Goal: Information Seeking & Learning: Learn about a topic

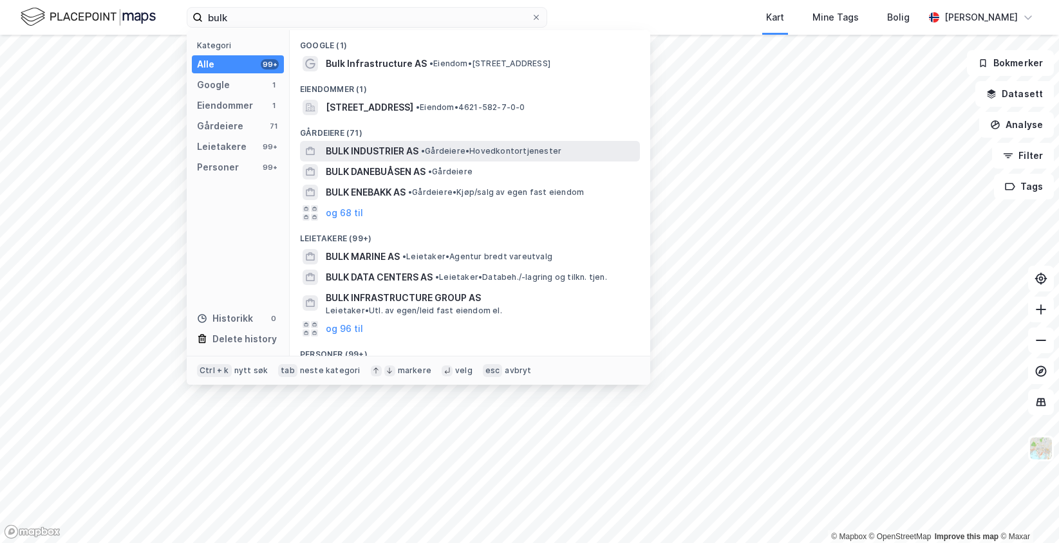
click at [447, 149] on span "• Gårdeiere • Hovedkontortjenester" at bounding box center [491, 151] width 140 height 10
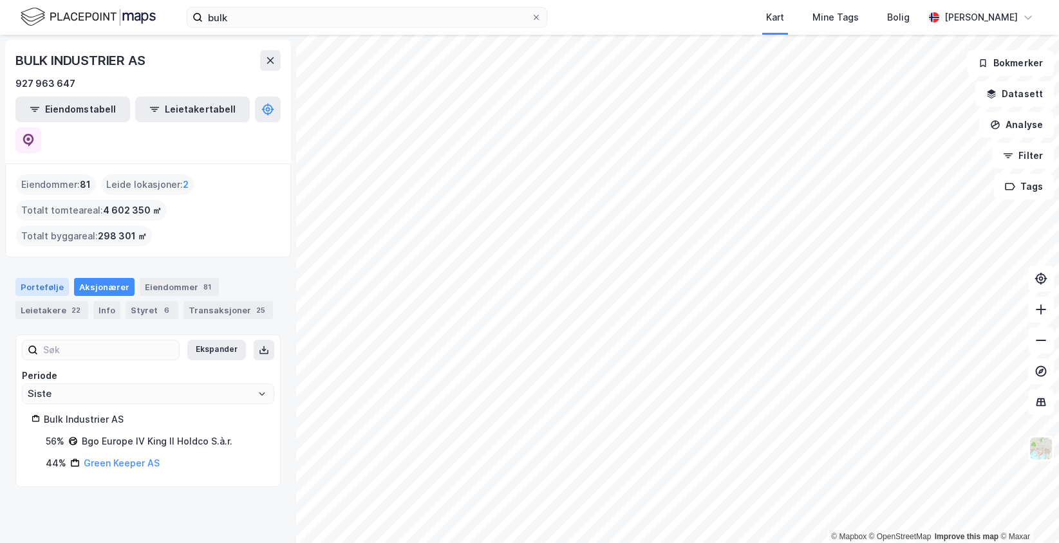
click at [46, 278] on div "Portefølje" at bounding box center [41, 287] width 53 height 18
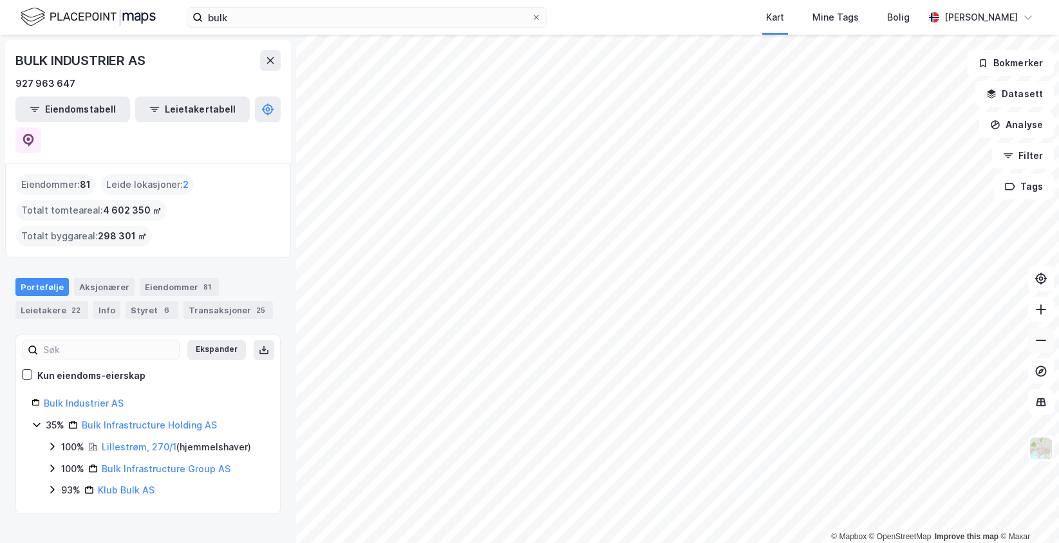
click at [1032, 333] on button at bounding box center [1041, 341] width 26 height 26
click at [1046, 312] on icon at bounding box center [1040, 309] width 13 height 13
click at [1047, 312] on button at bounding box center [1041, 310] width 26 height 26
click at [232, 6] on div "bulk Kart Mine Tags [PERSON_NAME]" at bounding box center [529, 17] width 1059 height 35
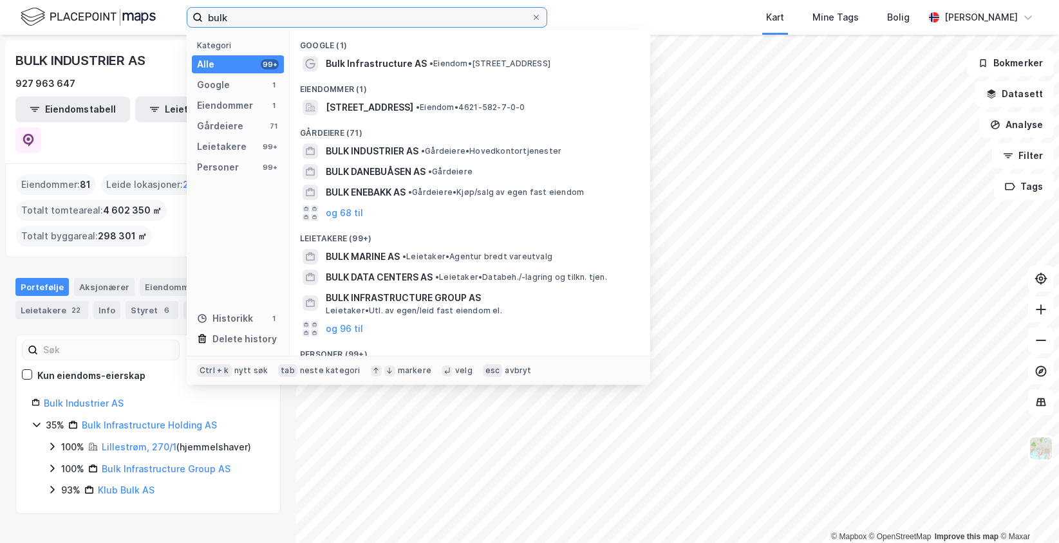
drag, startPoint x: 236, startPoint y: 17, endPoint x: 189, endPoint y: 11, distance: 47.3
click at [189, 11] on label "bulk" at bounding box center [367, 17] width 360 height 21
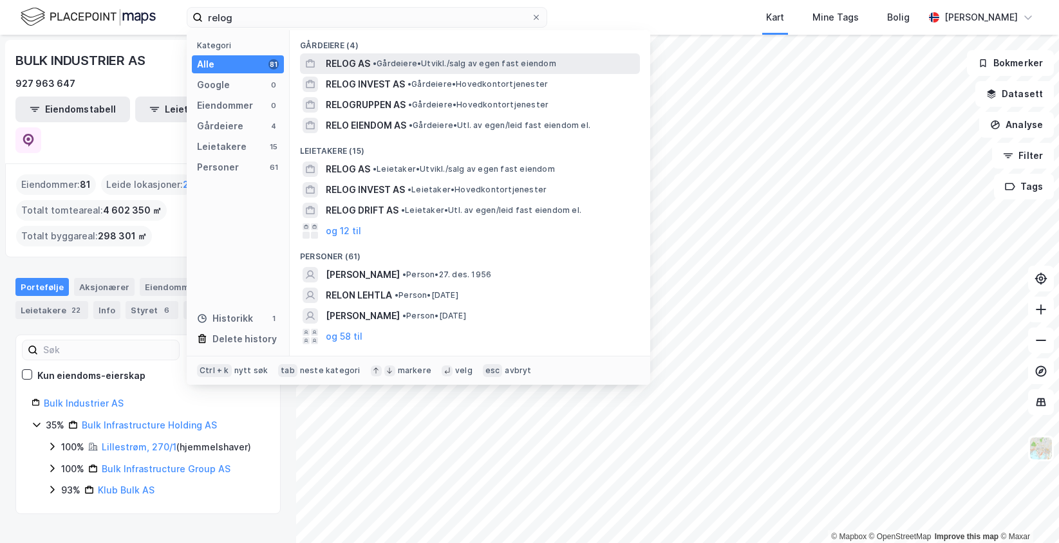
click at [430, 62] on span "• Gårdeiere • [GEOGRAPHIC_DATA]/salg av egen fast eiendom" at bounding box center [464, 64] width 183 height 10
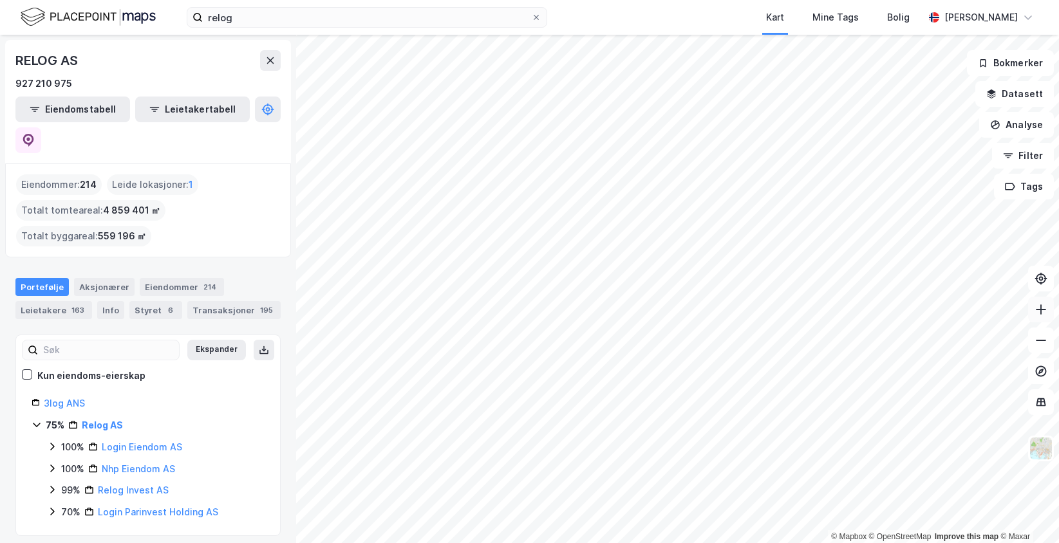
click at [1049, 316] on button at bounding box center [1041, 310] width 26 height 26
click at [1040, 312] on icon at bounding box center [1040, 309] width 13 height 13
click at [52, 485] on icon at bounding box center [52, 490] width 10 height 10
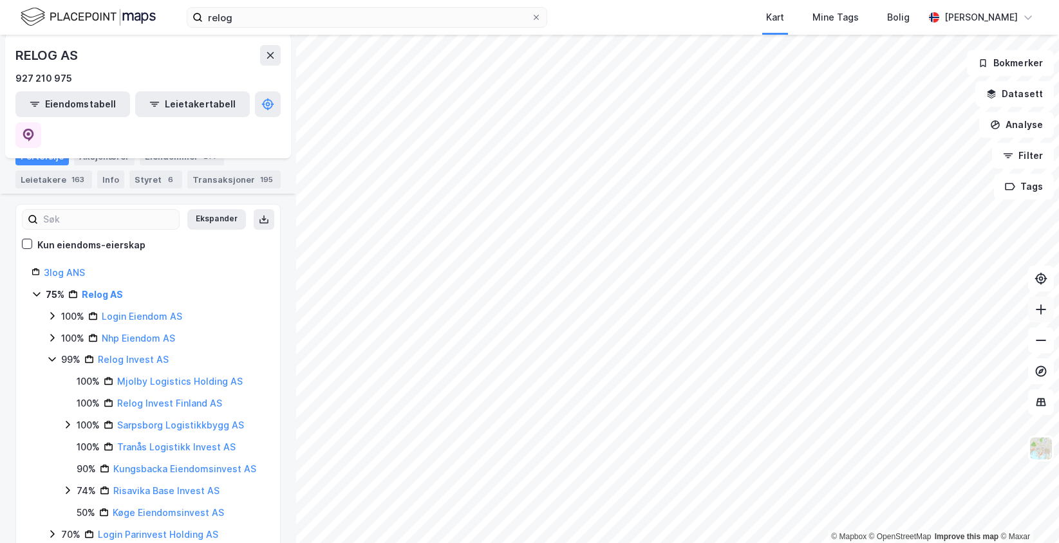
click at [1042, 312] on icon at bounding box center [1040, 309] width 13 height 13
click at [1038, 344] on icon at bounding box center [1040, 340] width 13 height 13
click at [164, 463] on link "Kungsbacka Eiendomsinvest AS" at bounding box center [184, 468] width 143 height 11
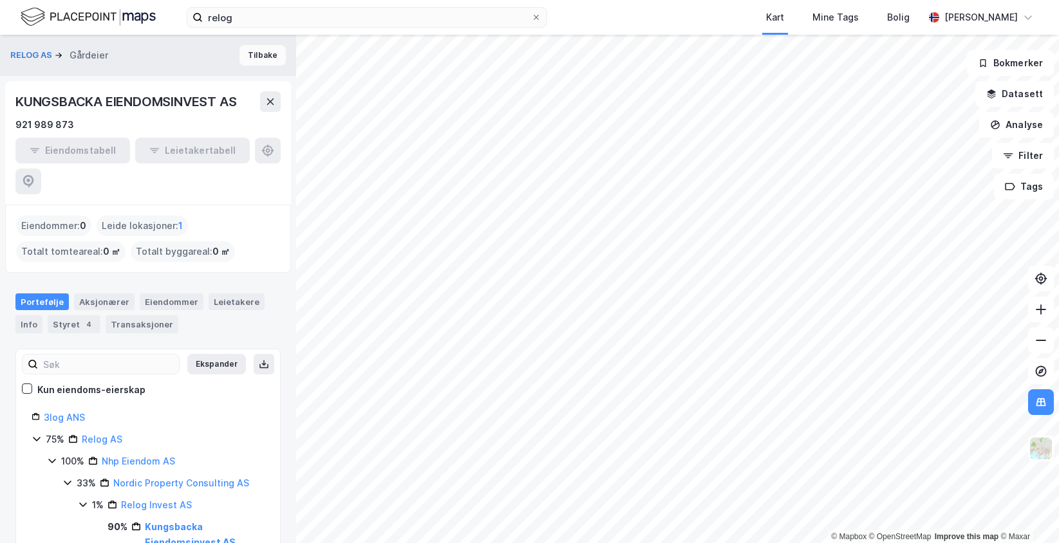
click at [263, 64] on button "Tilbake" at bounding box center [262, 55] width 46 height 21
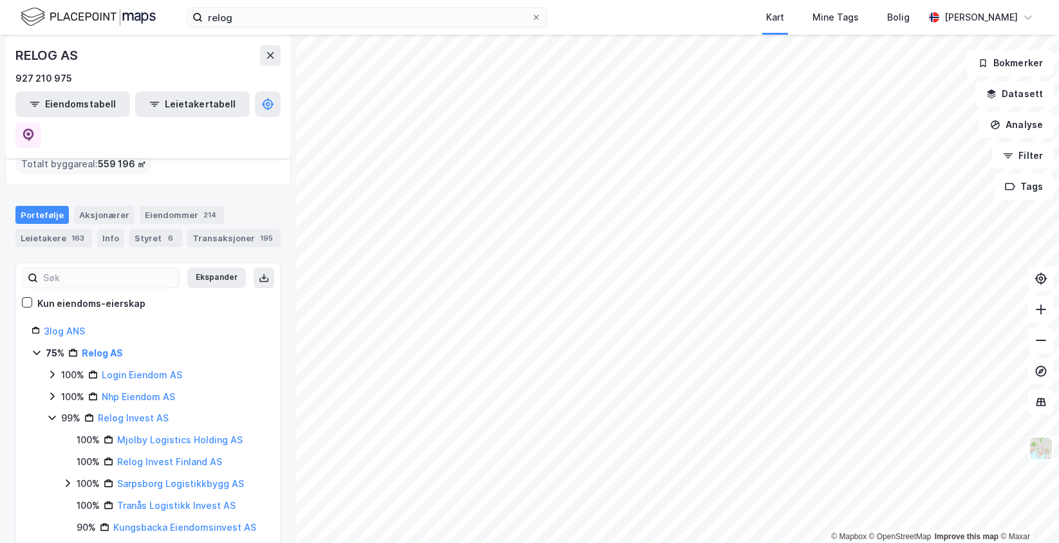
scroll to position [131, 0]
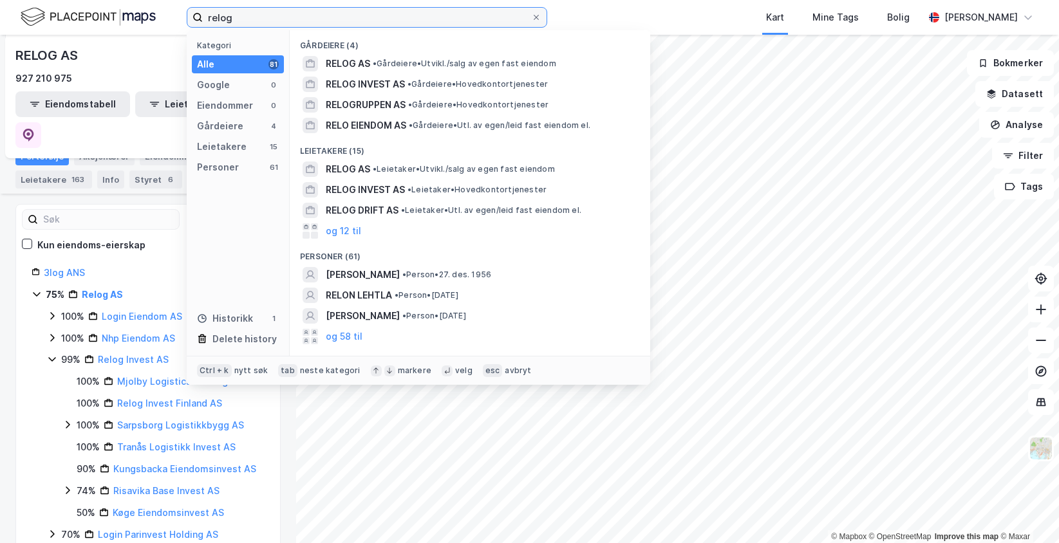
drag, startPoint x: 261, startPoint y: 17, endPoint x: 176, endPoint y: 21, distance: 85.1
click at [176, 21] on div "relog Kategori Alle 81 Google 0 Eiendommer 0 Gårdeiere 4 Leietakere 15 Personer…" at bounding box center [529, 17] width 1059 height 35
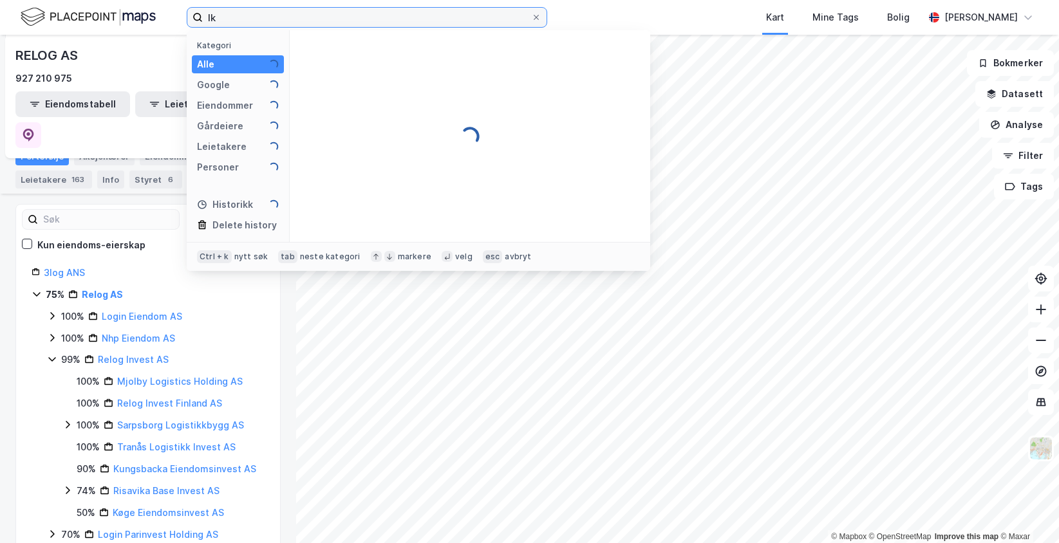
type input "l"
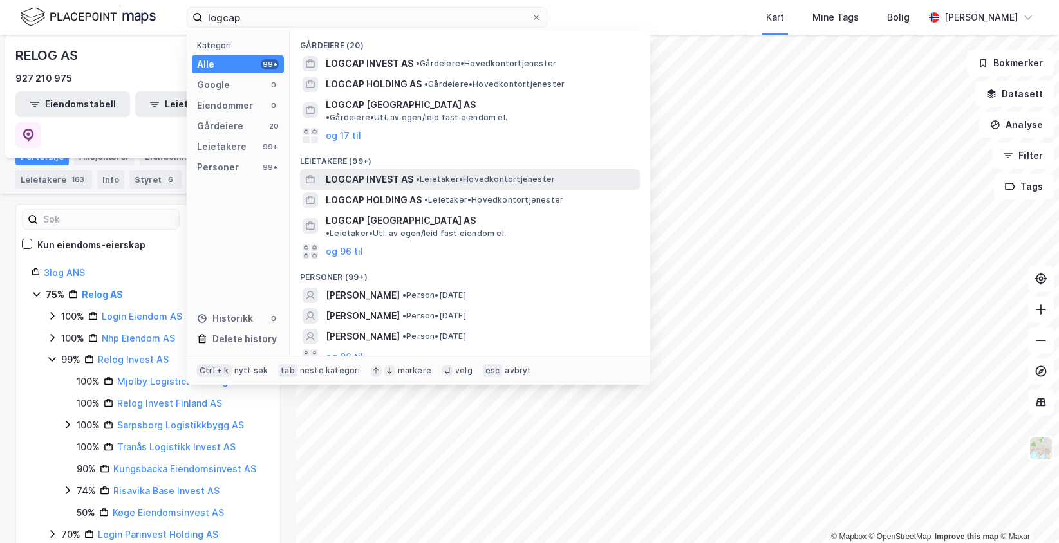
click at [406, 172] on span "LOGCAP INVEST AS" at bounding box center [370, 179] width 88 height 15
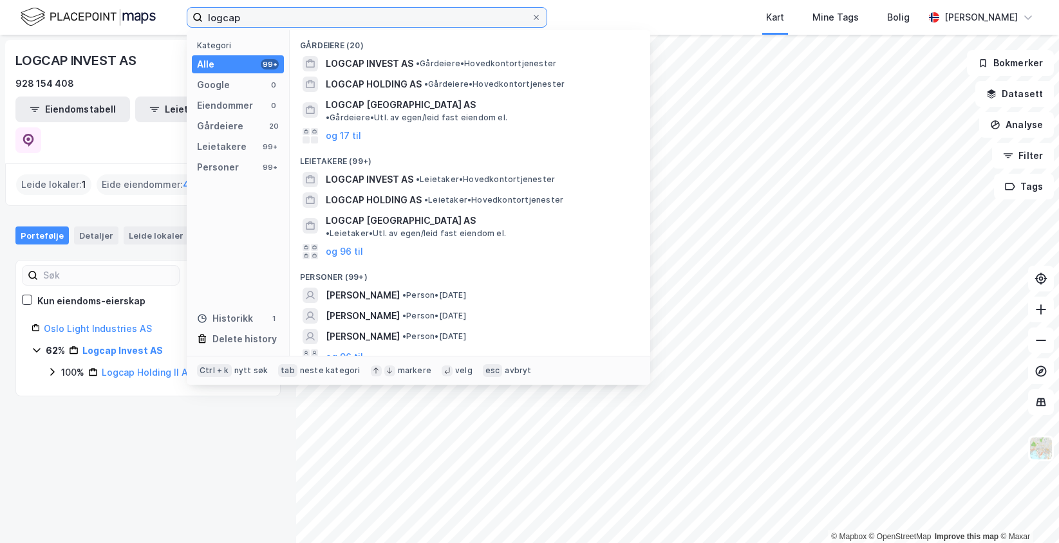
click at [347, 10] on input "logcap" at bounding box center [367, 17] width 328 height 19
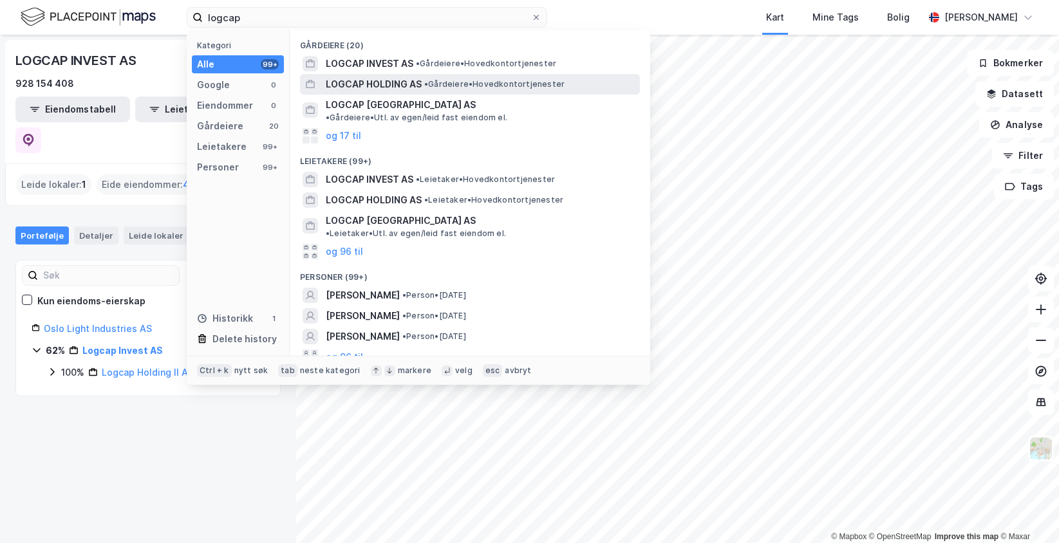
click at [373, 80] on span "LOGCAP HOLDING AS" at bounding box center [374, 84] width 96 height 15
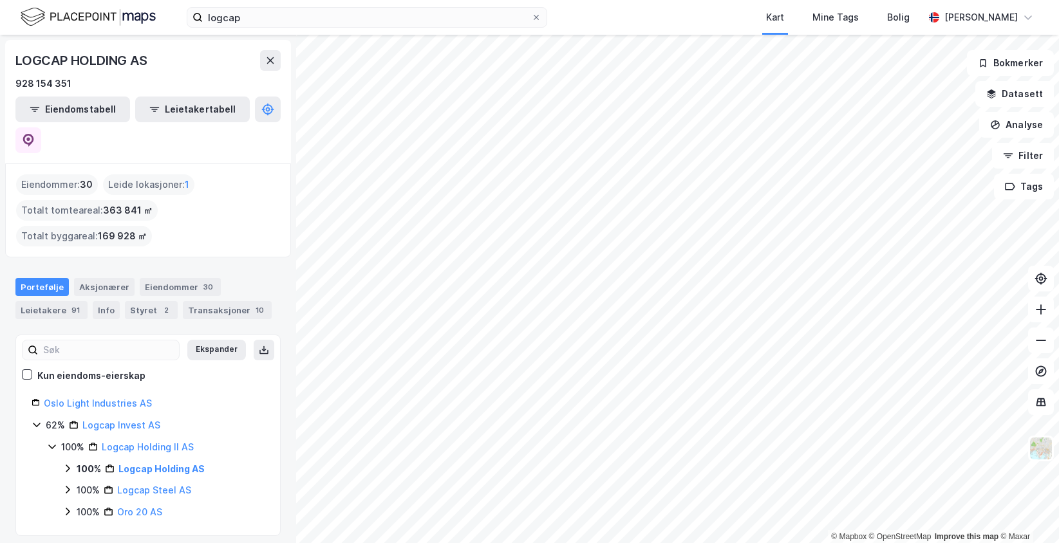
click at [71, 463] on icon at bounding box center [67, 468] width 10 height 10
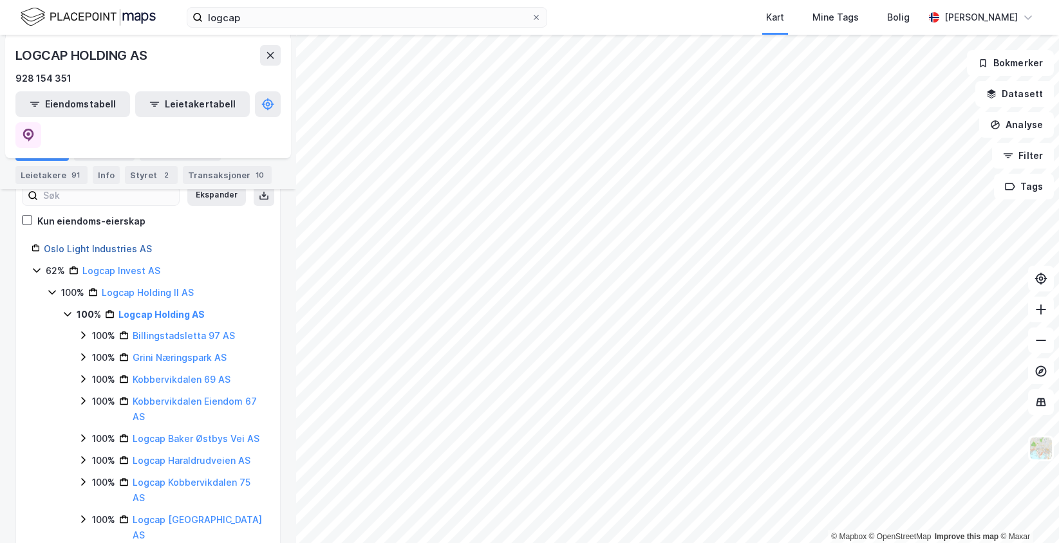
scroll to position [183, 0]
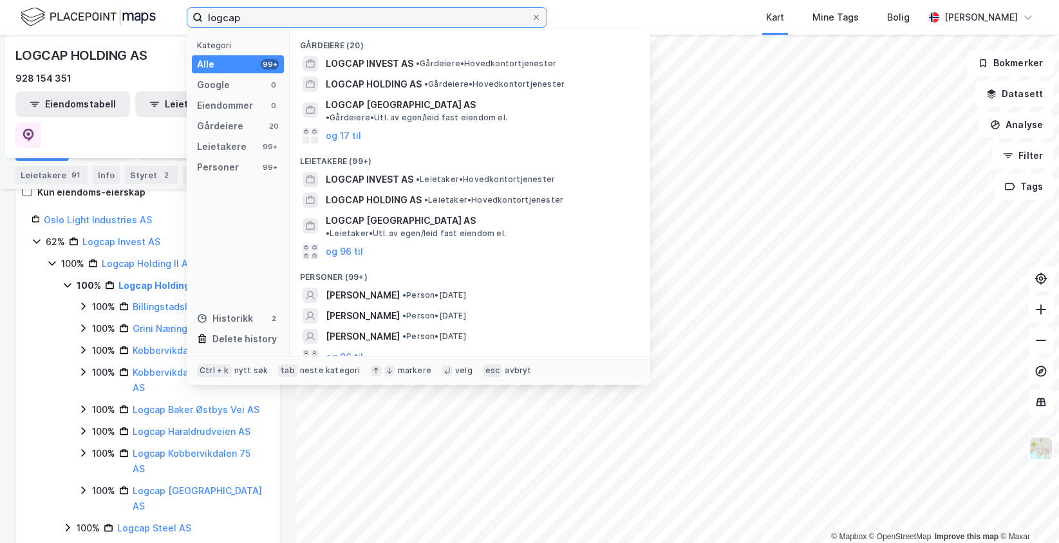
drag, startPoint x: 256, startPoint y: 17, endPoint x: 180, endPoint y: 1, distance: 77.0
click at [180, 1] on div "logcap Kategori Alle 99+ Google 0 Eiendommer 0 Gårdeiere 20 Leietakere 99+ Pers…" at bounding box center [529, 17] width 1059 height 35
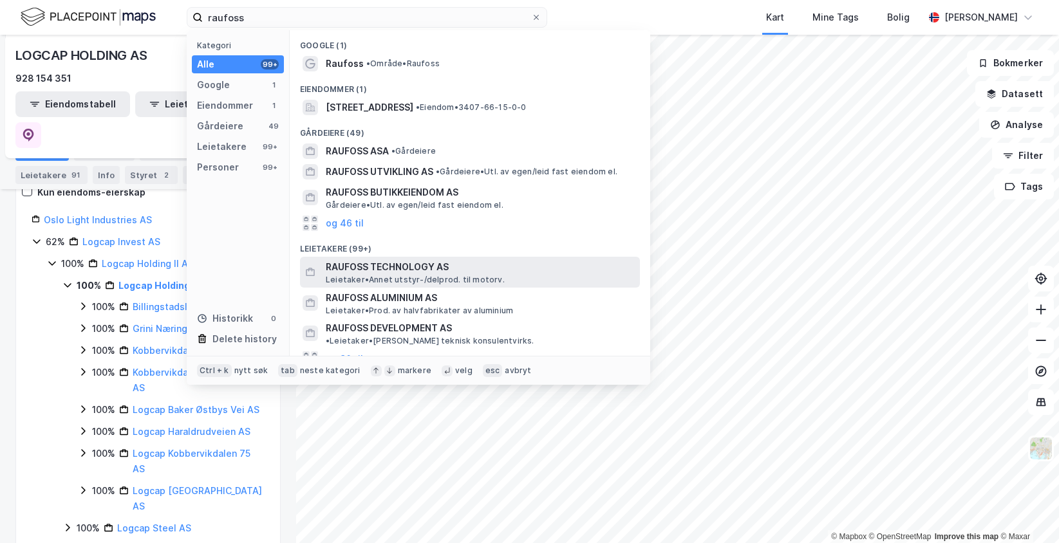
click at [420, 269] on span "RAUFOSS TECHNOLOGY AS" at bounding box center [480, 266] width 309 height 15
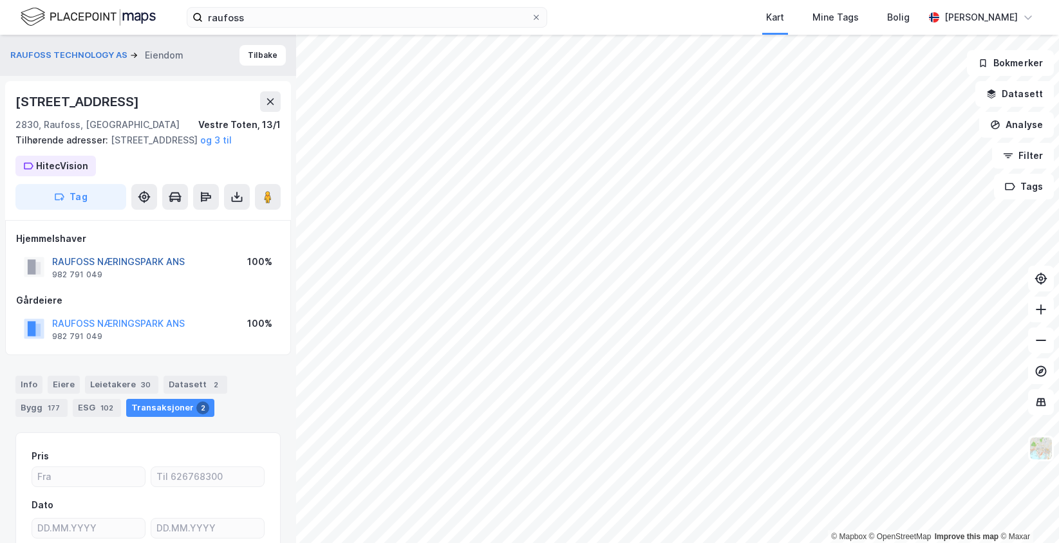
click at [0, 0] on button "RAUFOSS NÆRINGSPARK ANS" at bounding box center [0, 0] width 0 height 0
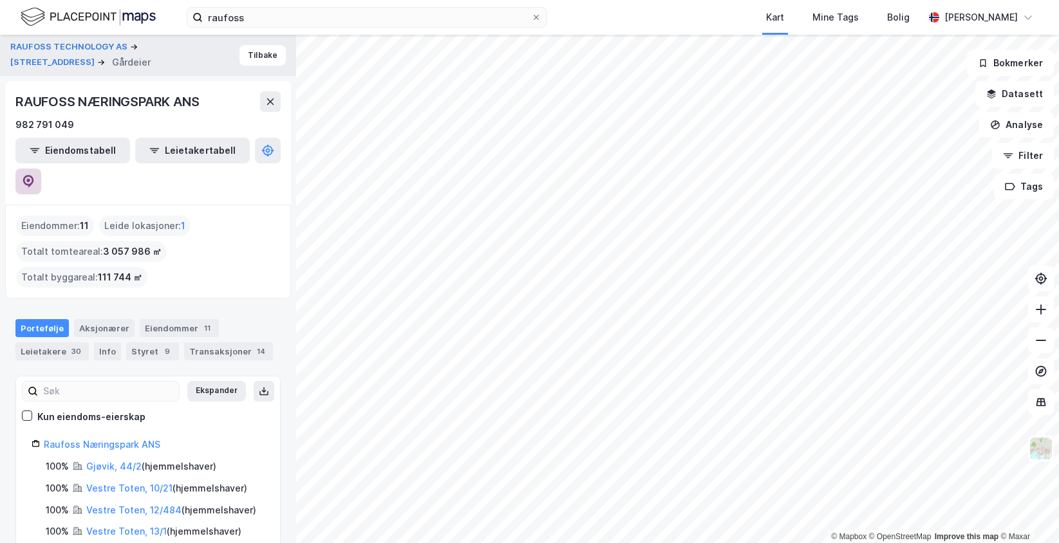
click at [35, 175] on icon at bounding box center [28, 181] width 13 height 13
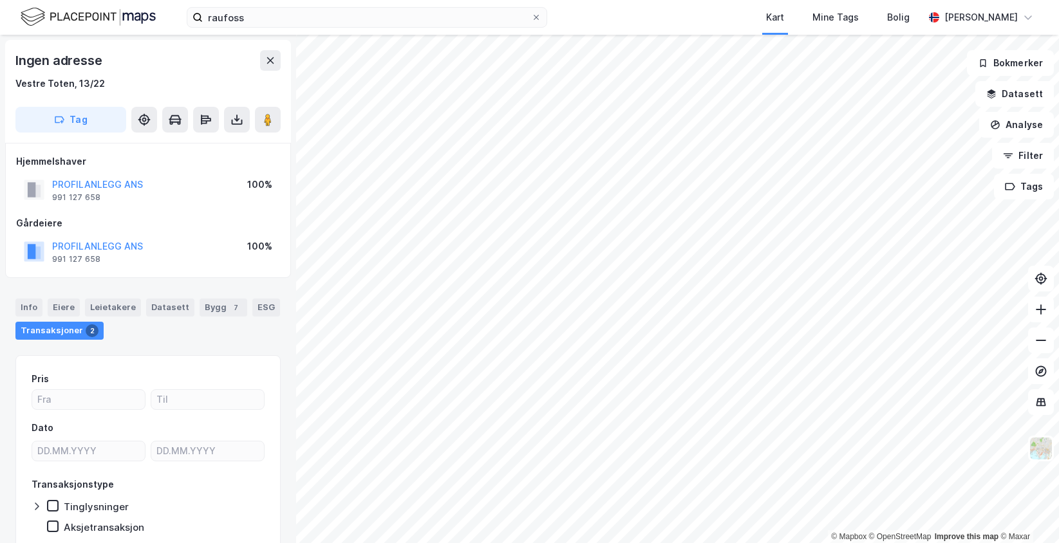
scroll to position [3, 0]
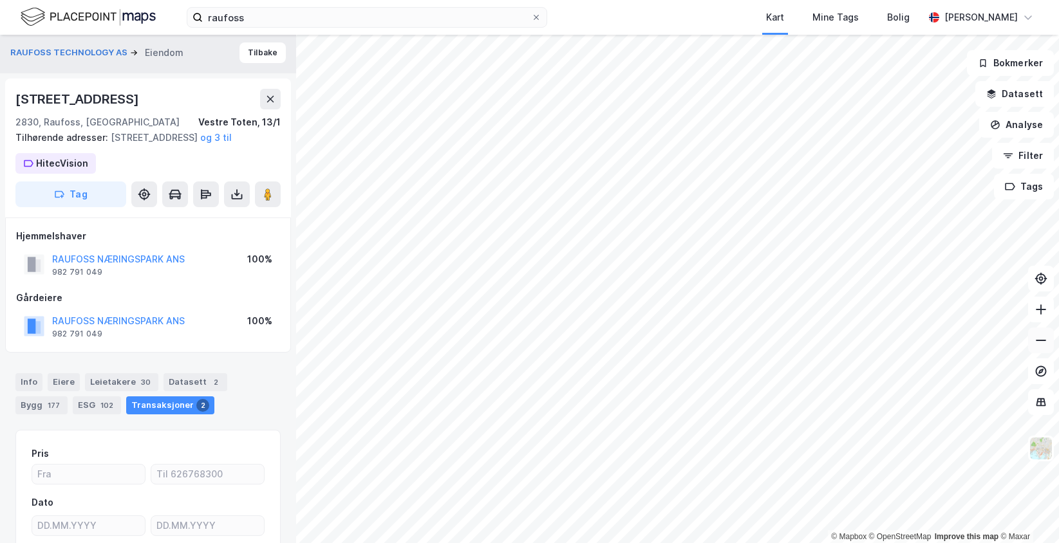
click at [1038, 342] on icon at bounding box center [1040, 340] width 13 height 13
click at [54, 171] on div "HitecVision" at bounding box center [65, 163] width 52 height 15
click at [51, 209] on div "HitecVision" at bounding box center [72, 201] width 52 height 15
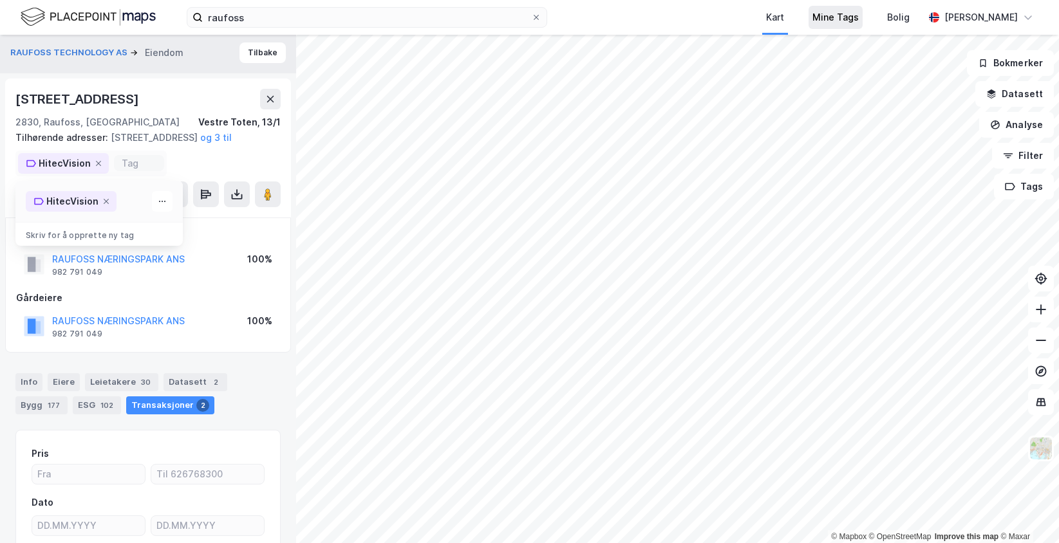
click at [841, 12] on div "Mine Tags" at bounding box center [835, 17] width 46 height 15
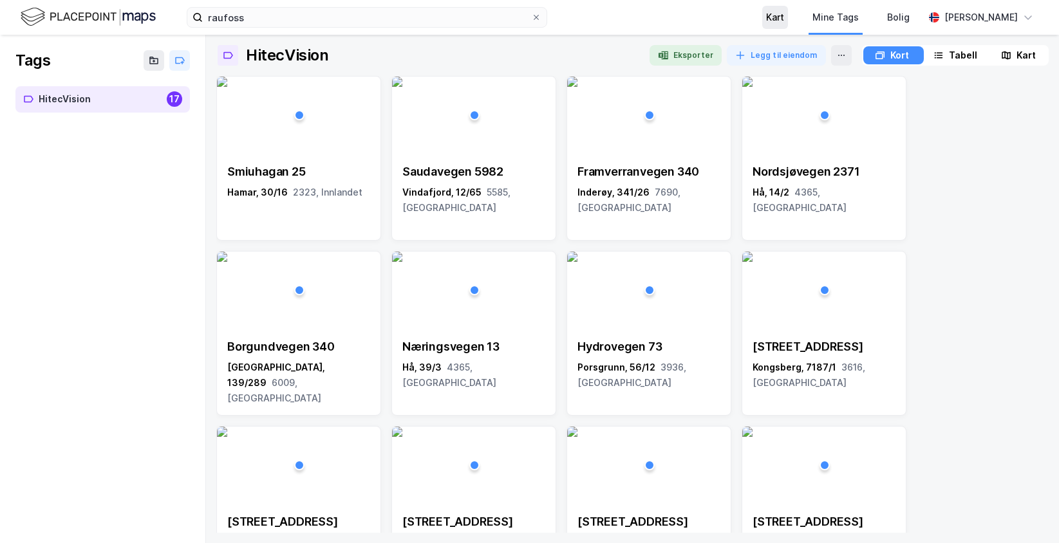
click at [772, 19] on div "Kart" at bounding box center [775, 17] width 18 height 15
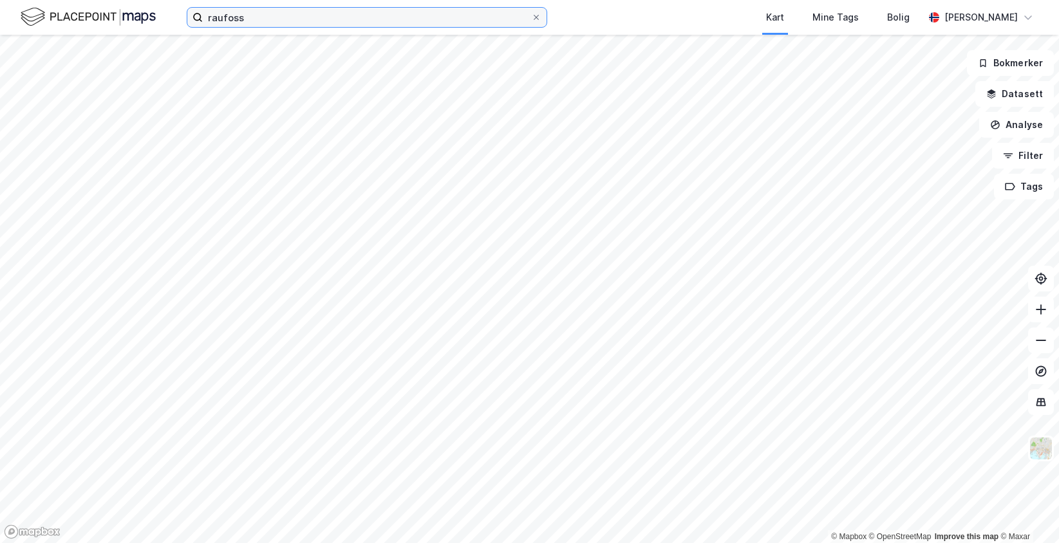
click at [303, 19] on input "raufoss" at bounding box center [367, 17] width 328 height 19
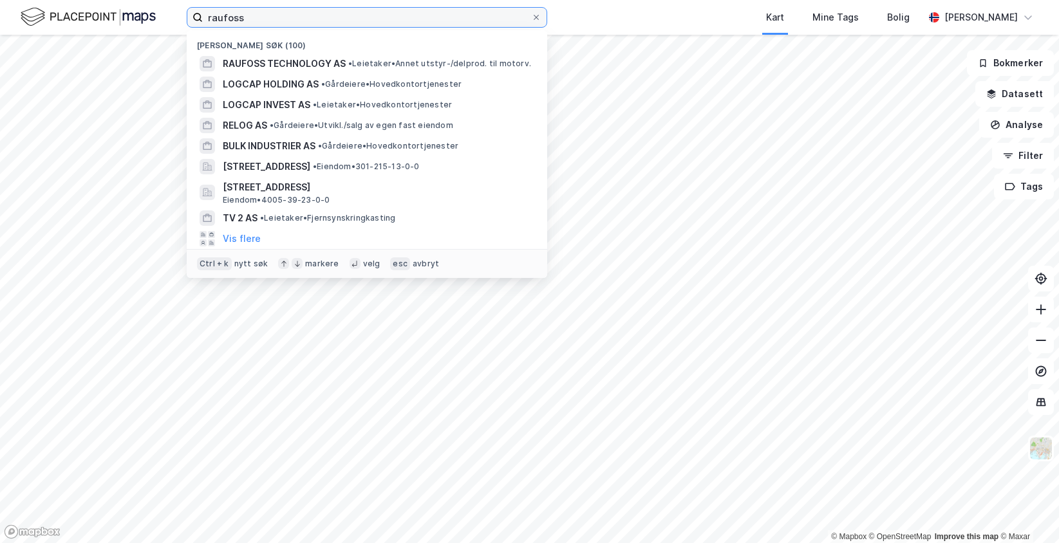
drag, startPoint x: 256, startPoint y: 22, endPoint x: 158, endPoint y: -6, distance: 101.1
click at [158, 0] on html "raufoss Nylige søk (100) RAUFOSS TECHNOLOGY AS • Leietaker • Annet utstyr-/delp…" at bounding box center [529, 271] width 1059 height 543
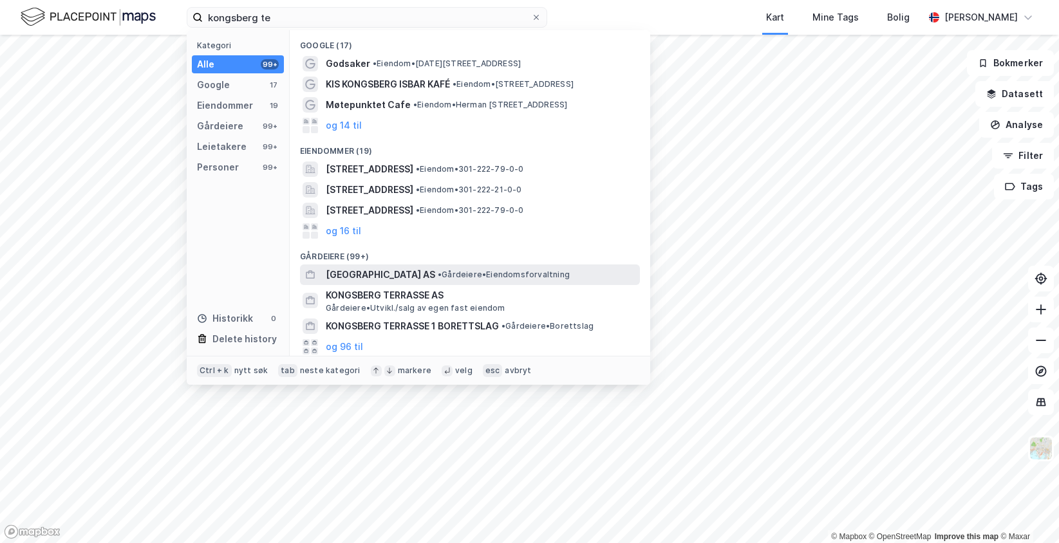
click at [408, 268] on span "[GEOGRAPHIC_DATA] AS" at bounding box center [380, 274] width 109 height 15
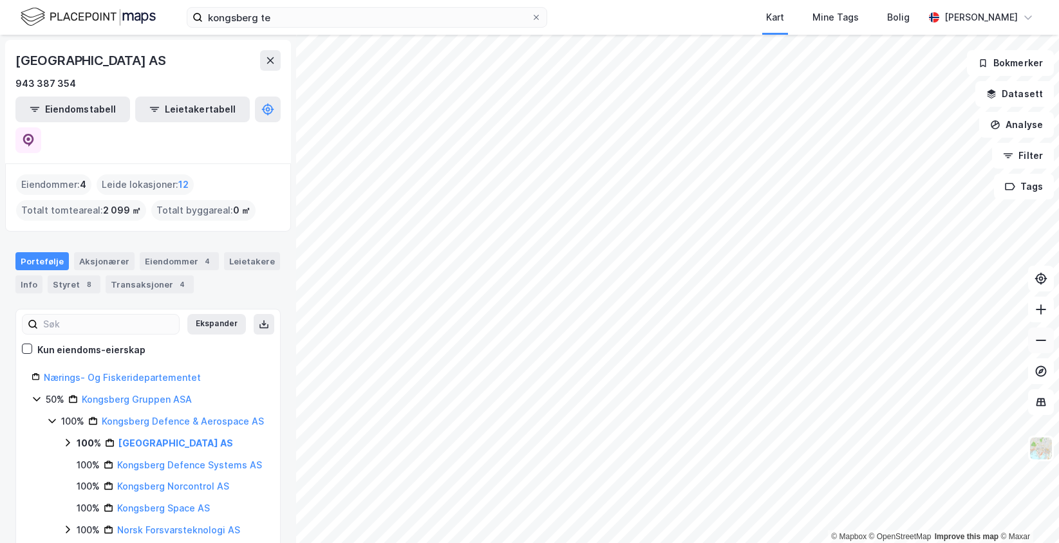
click at [1038, 339] on icon at bounding box center [1040, 340] width 13 height 13
click at [1040, 319] on button at bounding box center [1041, 310] width 26 height 26
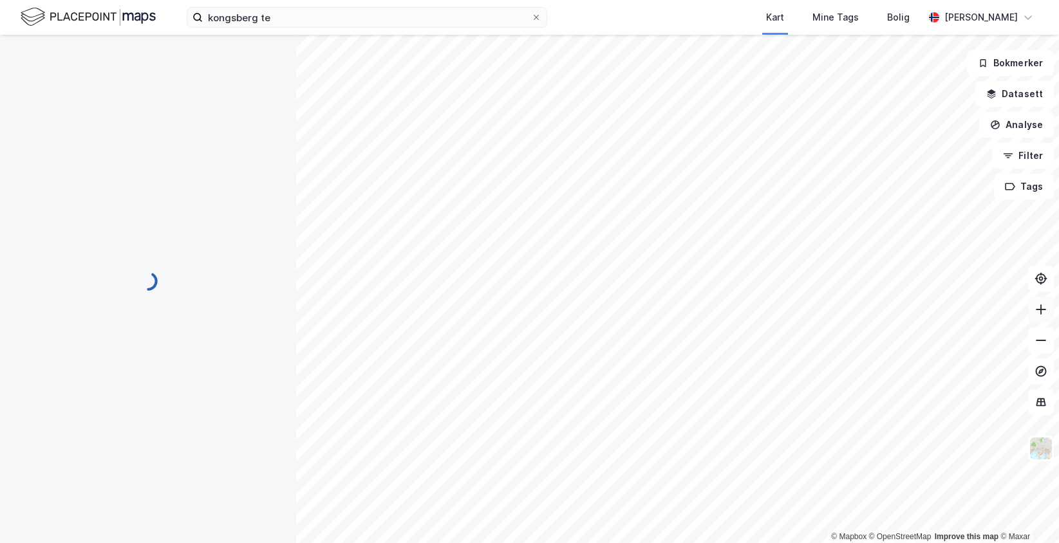
scroll to position [3, 0]
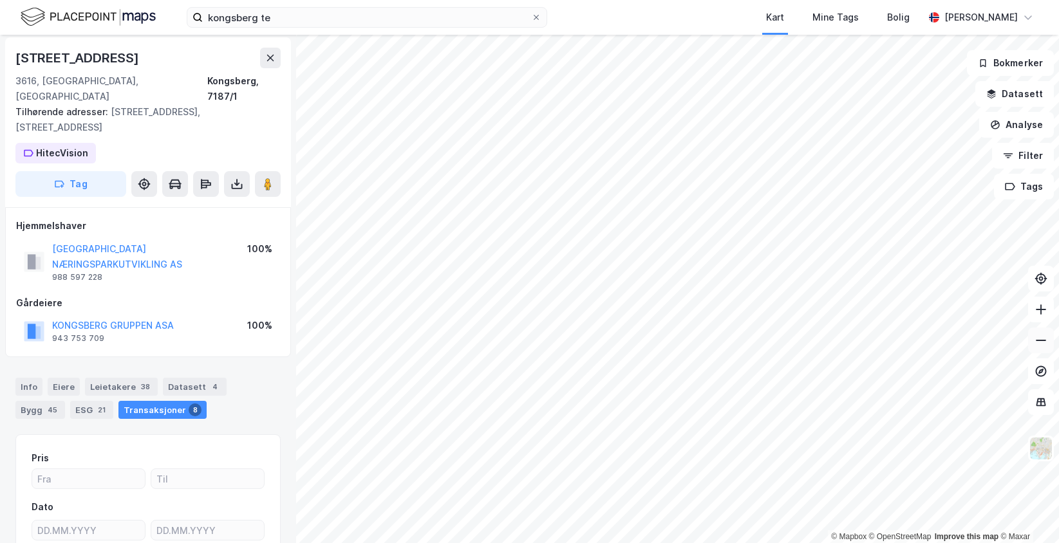
click at [1043, 348] on button at bounding box center [1041, 341] width 26 height 26
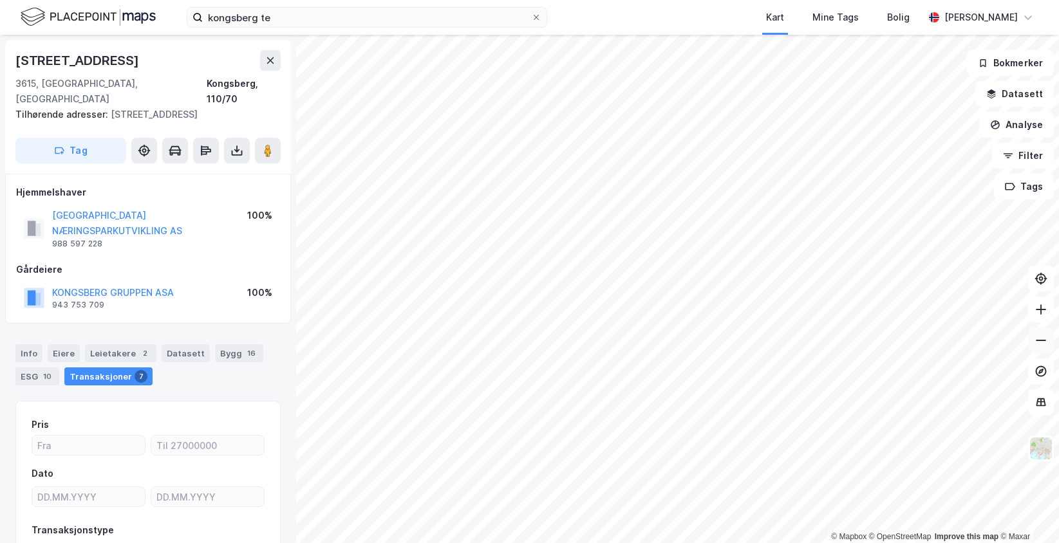
scroll to position [3, 0]
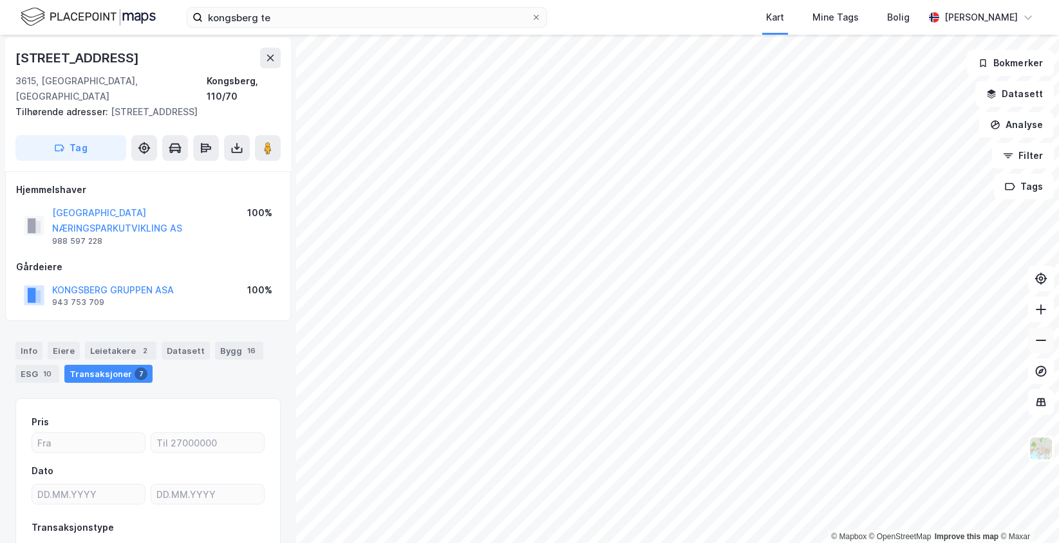
click at [1039, 332] on button at bounding box center [1041, 341] width 26 height 26
click at [1039, 313] on icon at bounding box center [1040, 309] width 13 height 13
click at [1039, 303] on icon at bounding box center [1040, 309] width 13 height 13
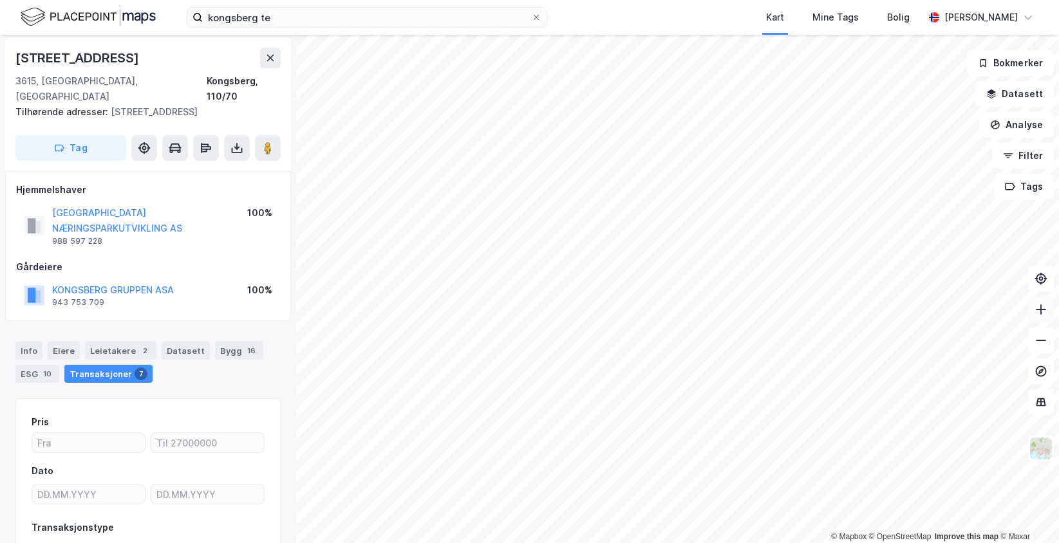
click at [1039, 303] on icon at bounding box center [1040, 309] width 13 height 13
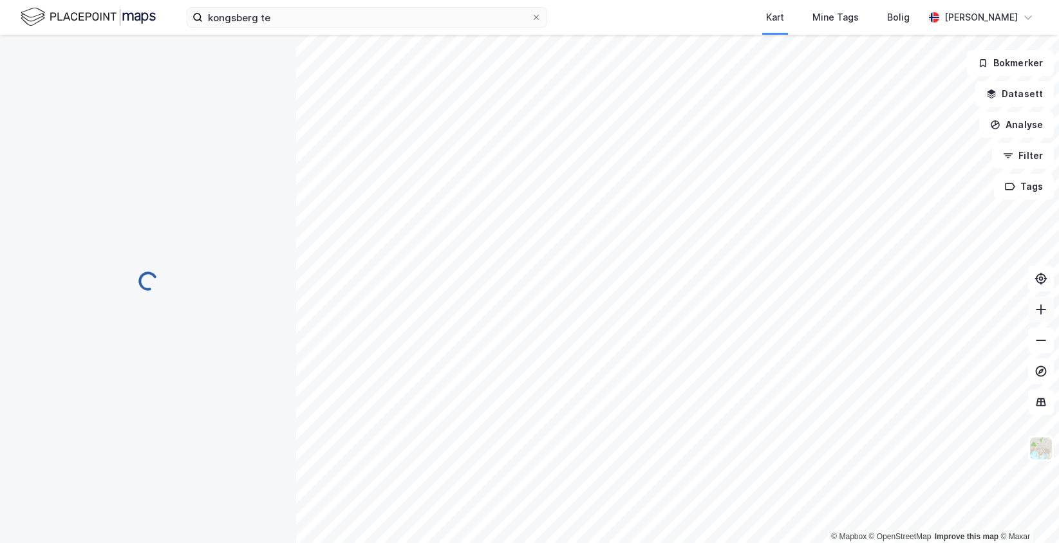
scroll to position [3, 0]
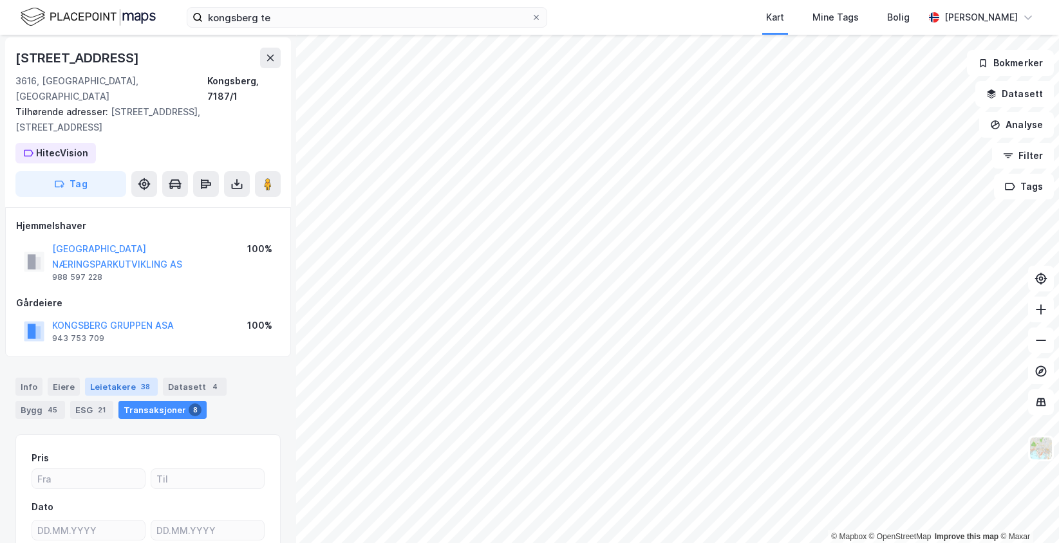
click at [112, 378] on div "Leietakere 38" at bounding box center [121, 387] width 73 height 18
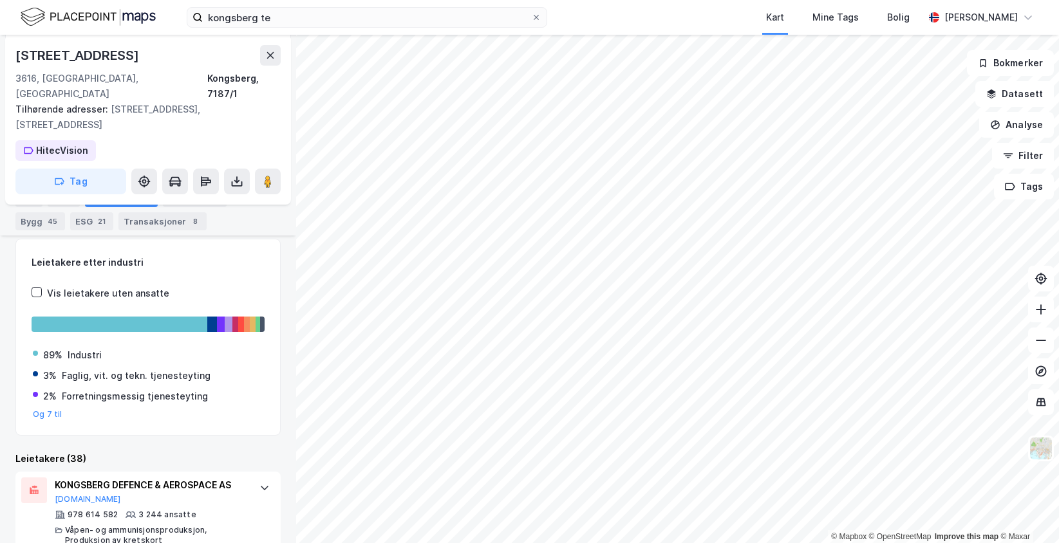
scroll to position [198, 0]
click at [23, 195] on div "Info" at bounding box center [28, 198] width 27 height 18
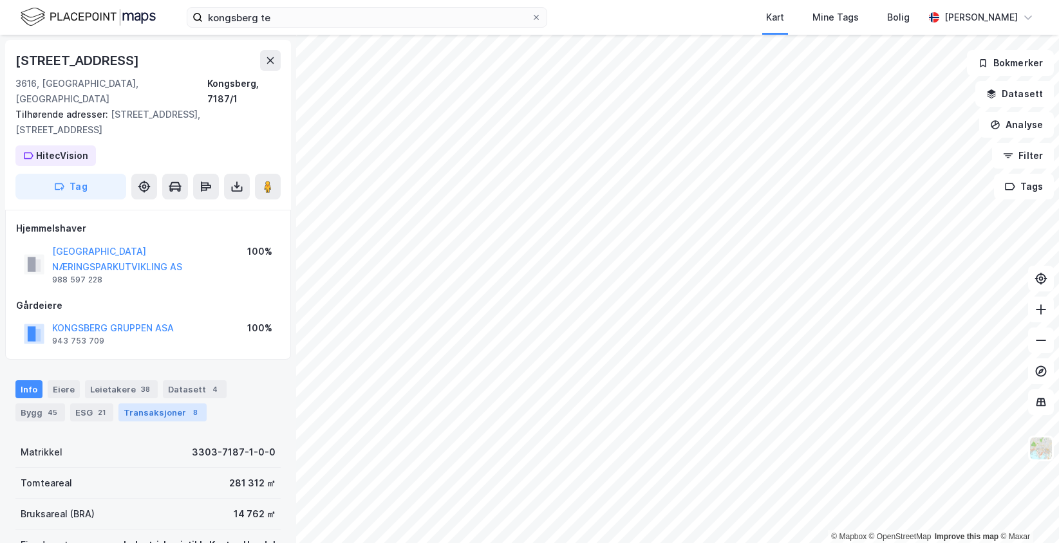
click at [118, 404] on div "Transaksjoner 8" at bounding box center [162, 413] width 88 height 18
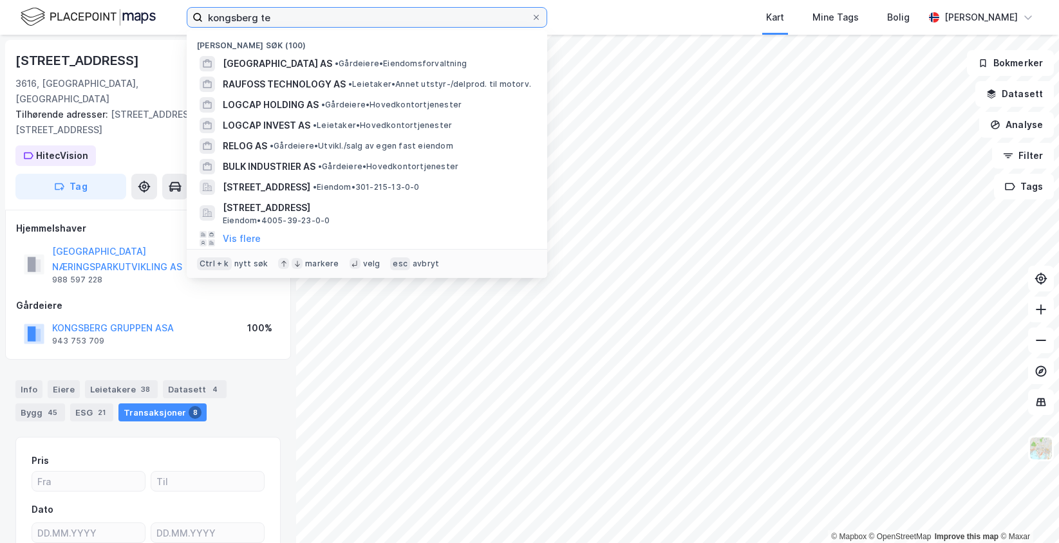
drag, startPoint x: 326, startPoint y: 21, endPoint x: 185, endPoint y: -9, distance: 144.7
click at [185, 0] on html "kongsberg te Nylige søk (100) [GEOGRAPHIC_DATA] AS • Gårdeiere • Eiendomsforval…" at bounding box center [529, 271] width 1059 height 543
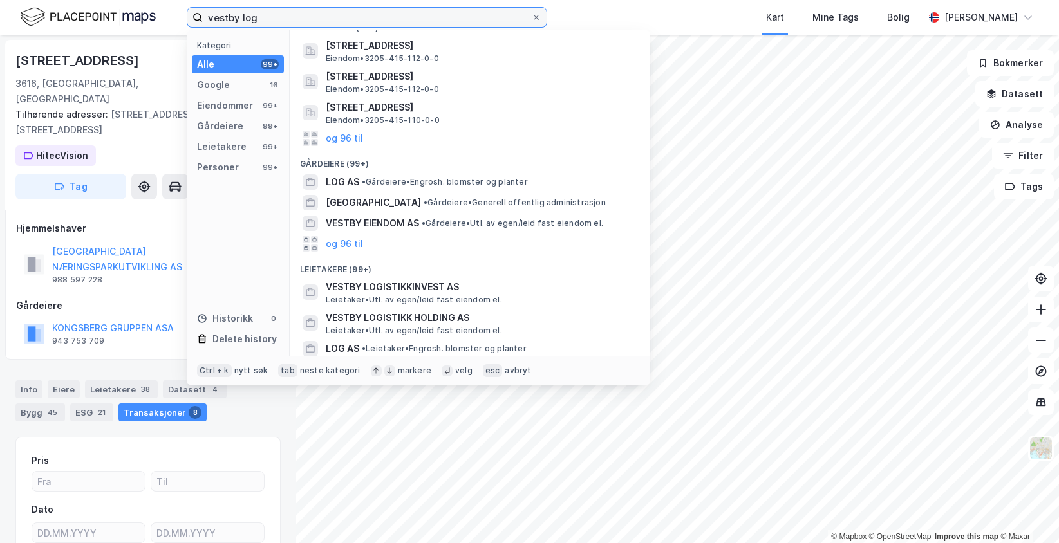
scroll to position [124, 0]
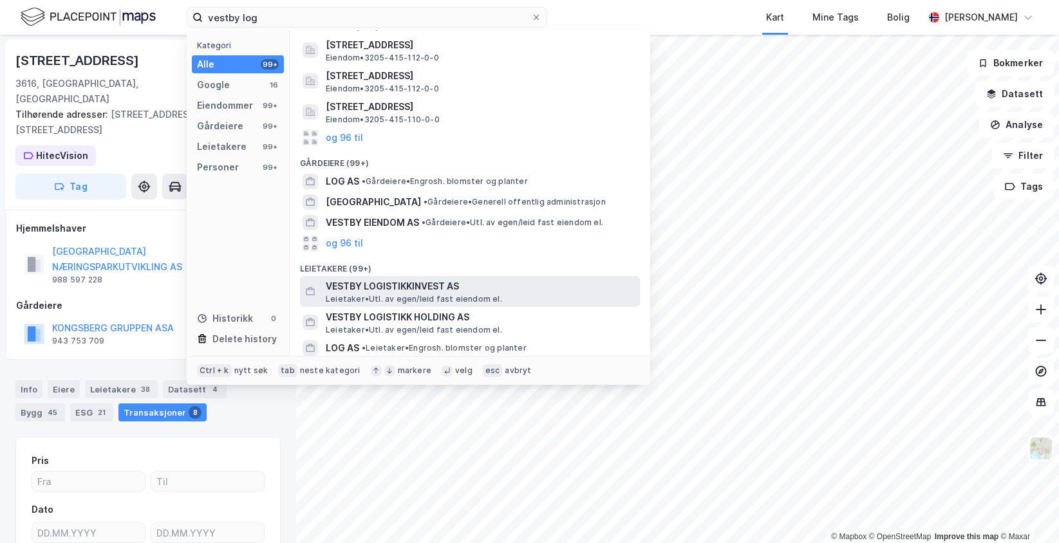
click at [413, 287] on span "VESTBY LOGISTIKKINVEST AS" at bounding box center [480, 286] width 309 height 15
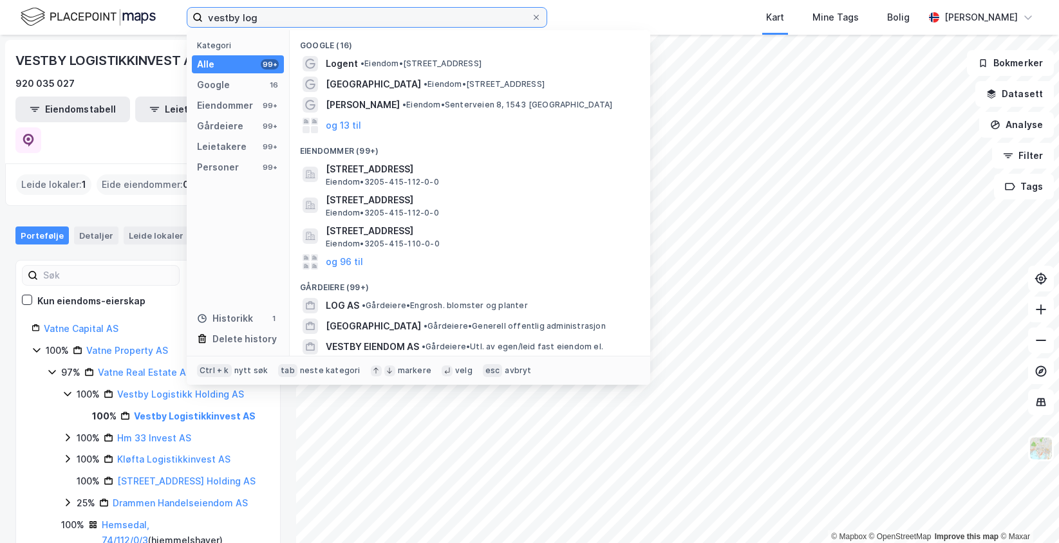
drag, startPoint x: 314, startPoint y: 19, endPoint x: 156, endPoint y: -12, distance: 161.5
click at [156, 0] on html "vestby log Kategori Alle 99+ Google 16 Eiendommer 99+ Gårdeiere 99+ Leietakere …" at bounding box center [529, 271] width 1059 height 543
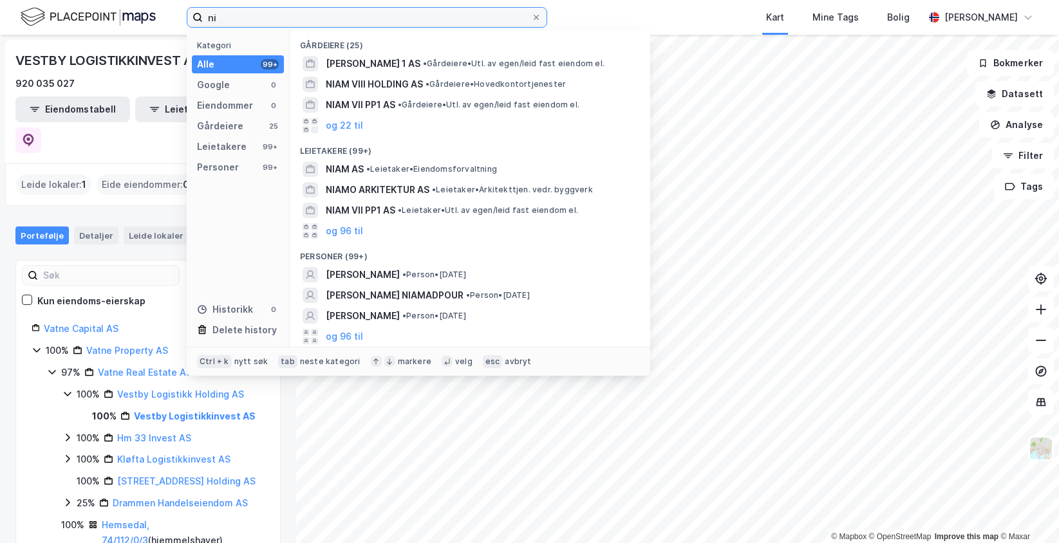
type input "n"
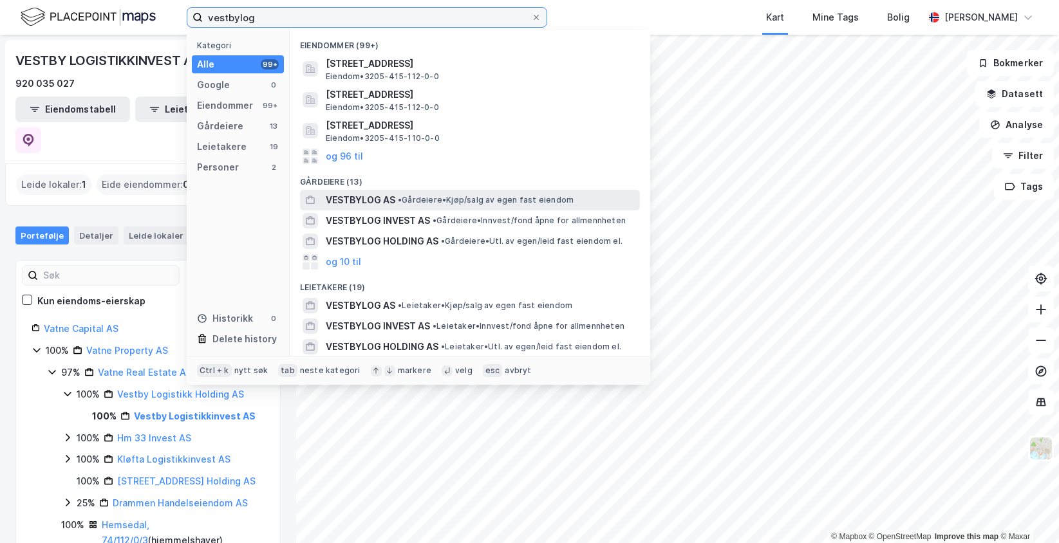
type input "vestbylog"
click at [385, 201] on span "VESTBYLOG AS" at bounding box center [361, 199] width 70 height 15
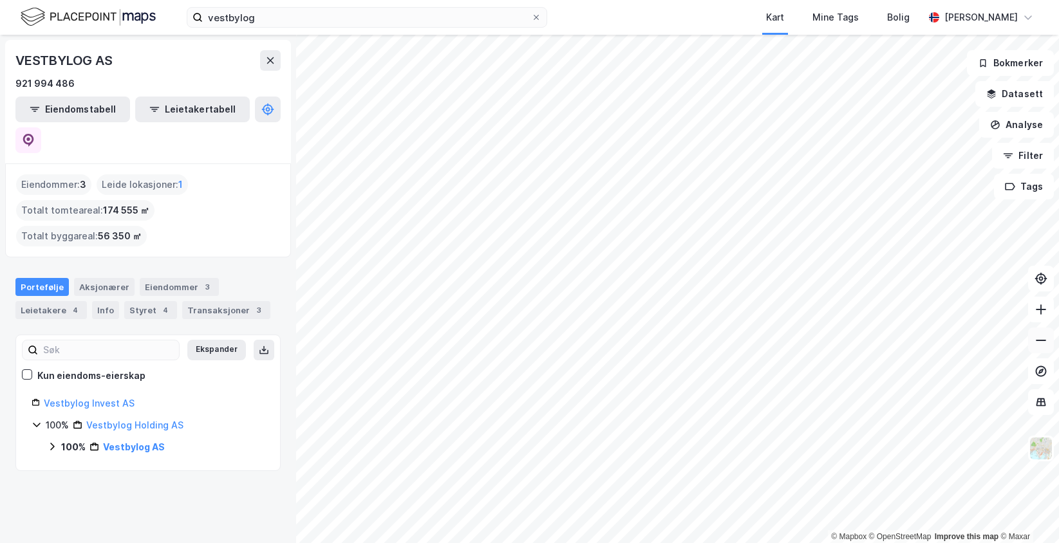
click at [1040, 341] on icon at bounding box center [1041, 340] width 10 height 1
click at [1041, 454] on img at bounding box center [1041, 448] width 24 height 24
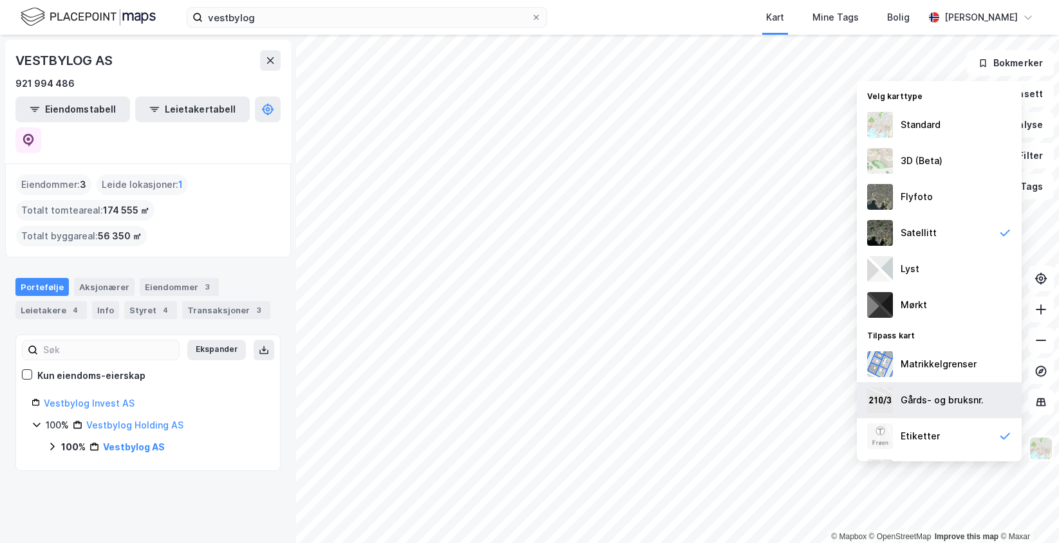
scroll to position [32, 0]
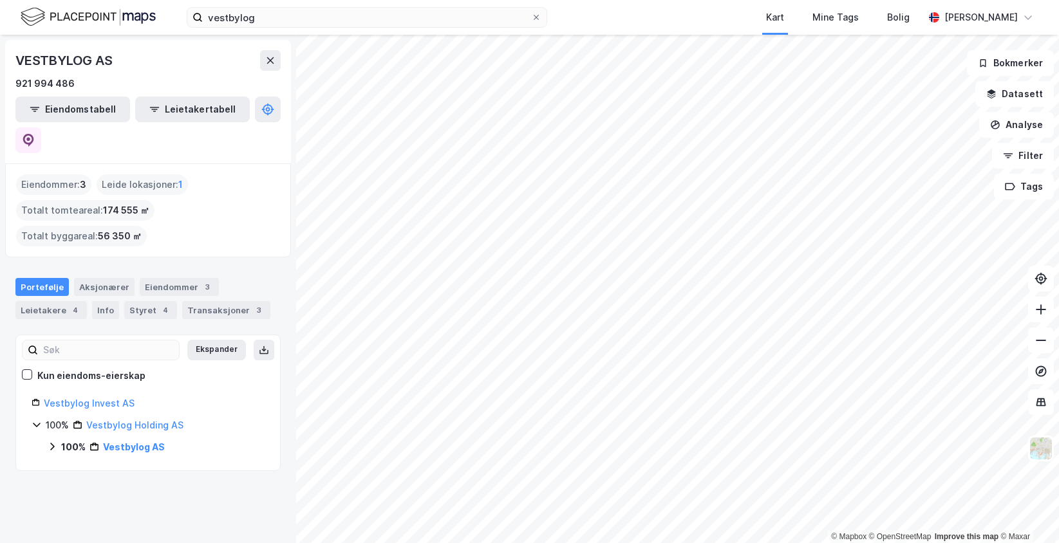
click at [732, 21] on div "Kart Mine Tags Bolig" at bounding box center [766, 17] width 315 height 35
click at [1043, 304] on icon at bounding box center [1040, 309] width 13 height 13
click at [851, 543] on html "vestbylog Kart Mine Tags Bolig [PERSON_NAME] © Mapbox © OpenStreetMap Improve t…" at bounding box center [529, 271] width 1059 height 543
click at [1032, 313] on button at bounding box center [1041, 310] width 26 height 26
click at [1033, 314] on button at bounding box center [1041, 310] width 26 height 26
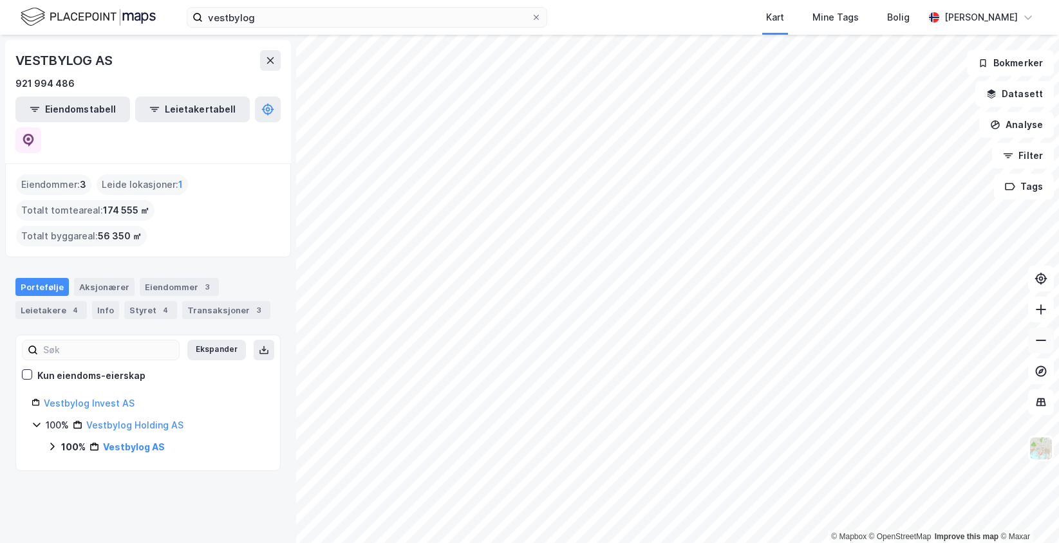
click at [1039, 335] on icon at bounding box center [1040, 340] width 13 height 13
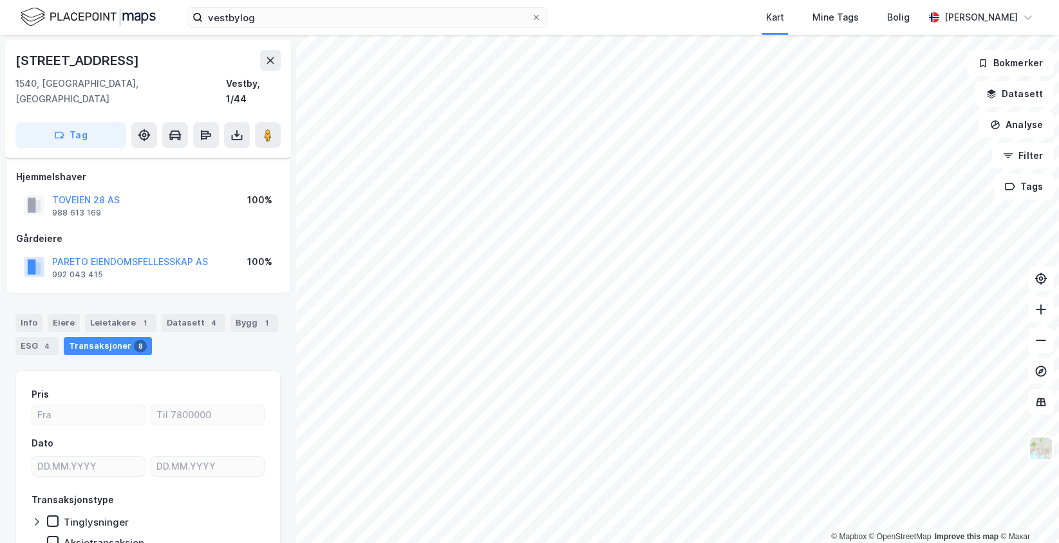
scroll to position [17, 0]
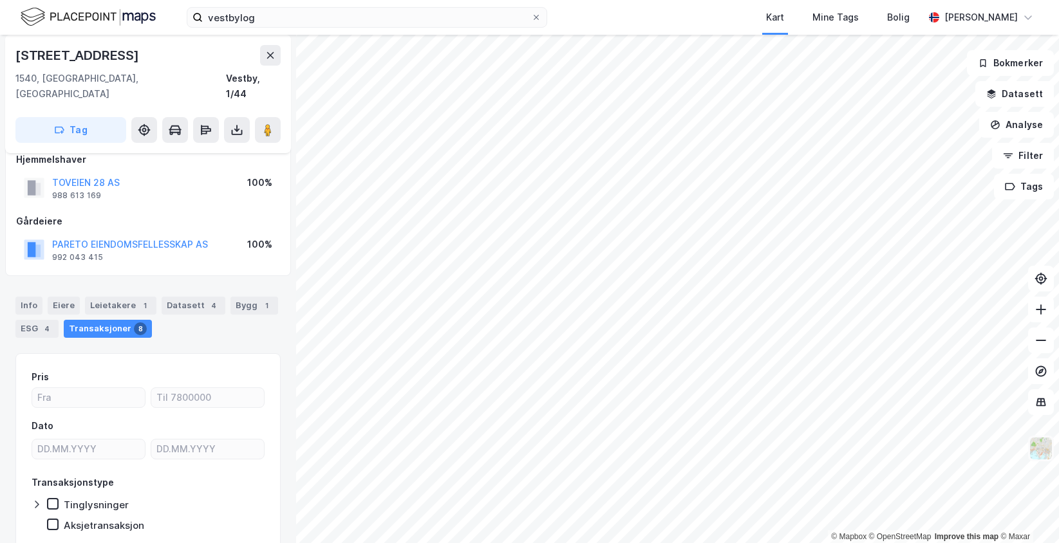
click at [1045, 451] on img at bounding box center [1041, 448] width 24 height 24
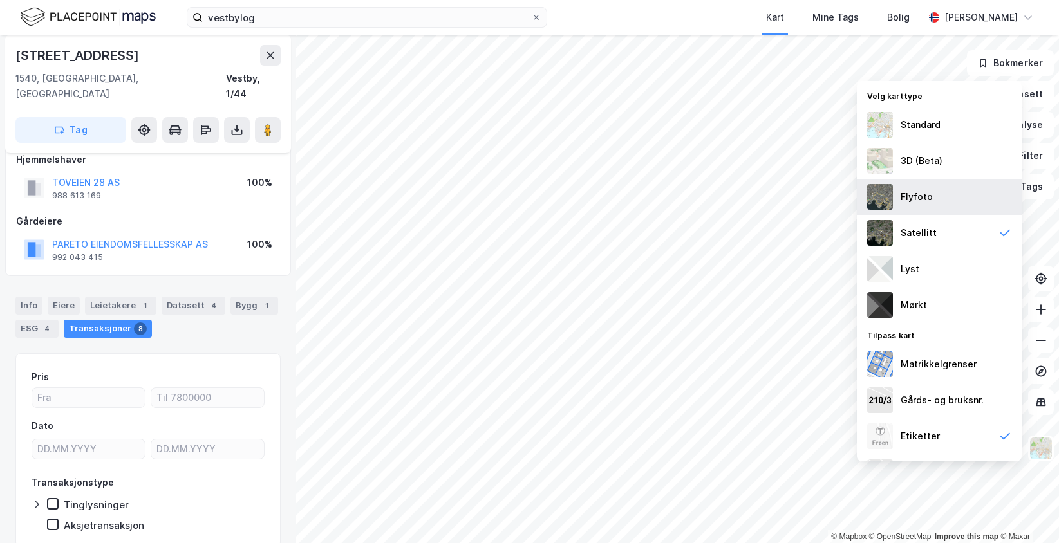
click at [933, 203] on div "Flyfoto" at bounding box center [939, 197] width 165 height 36
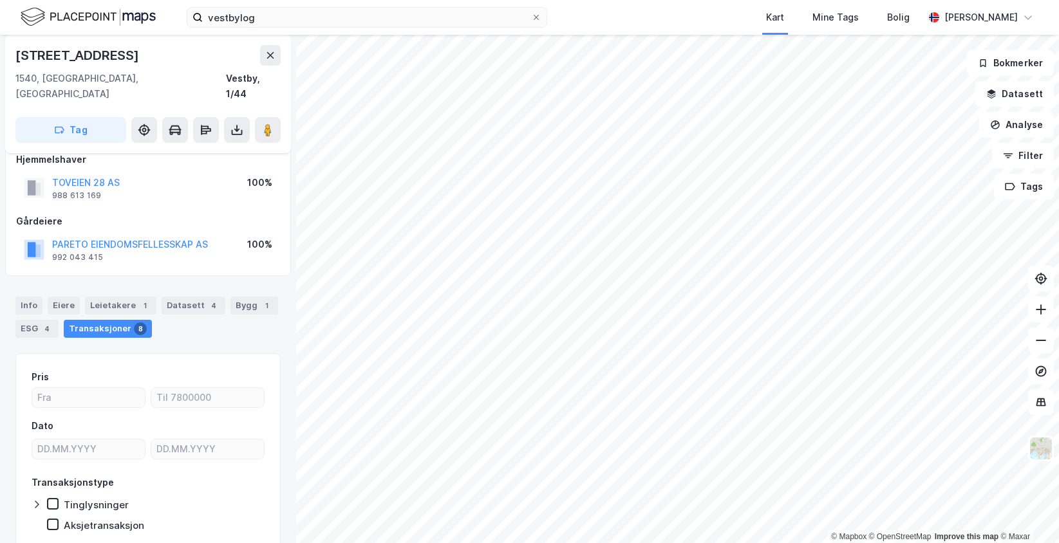
click at [664, 23] on div "Kart Mine Tags Bolig" at bounding box center [766, 17] width 315 height 35
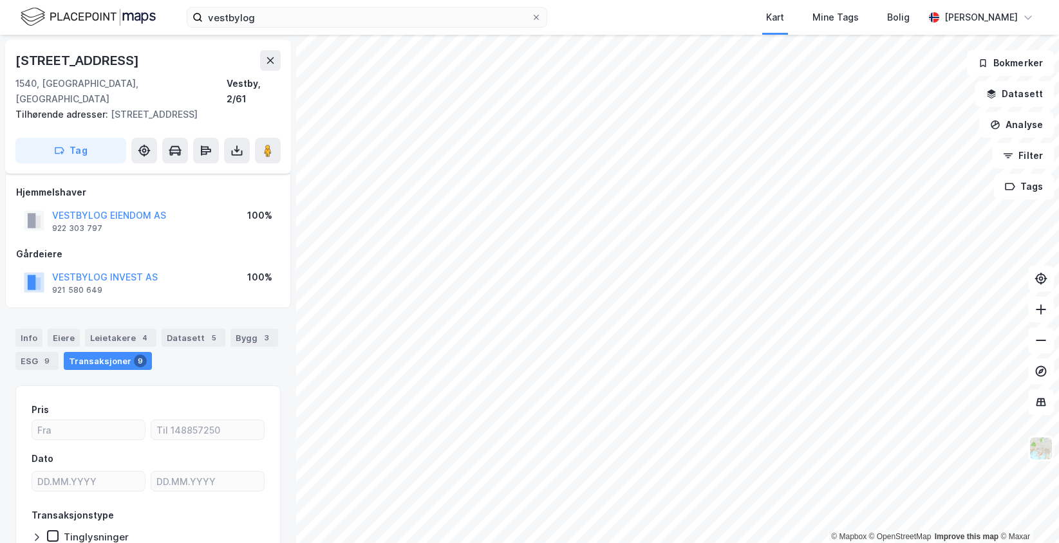
scroll to position [17, 0]
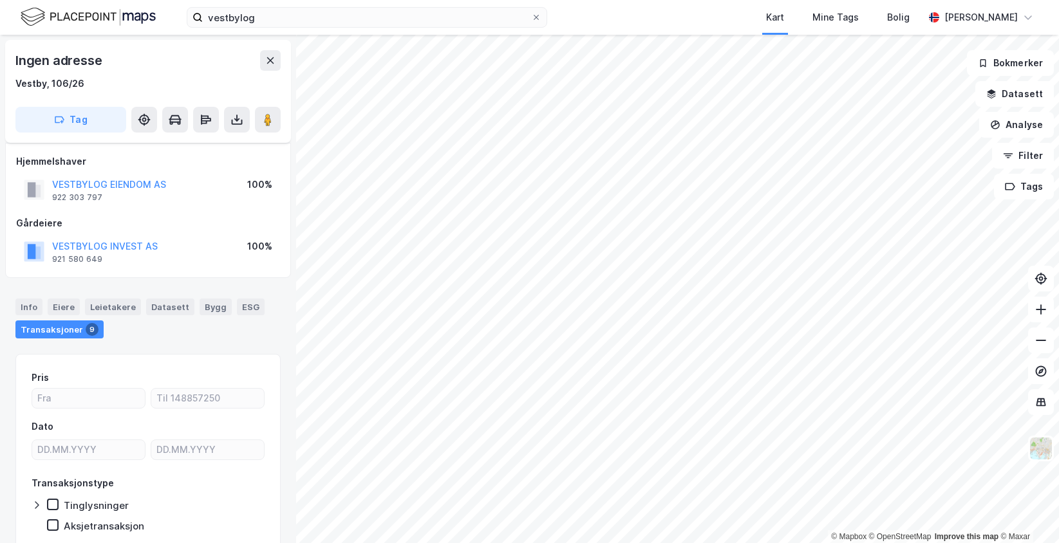
scroll to position [17, 0]
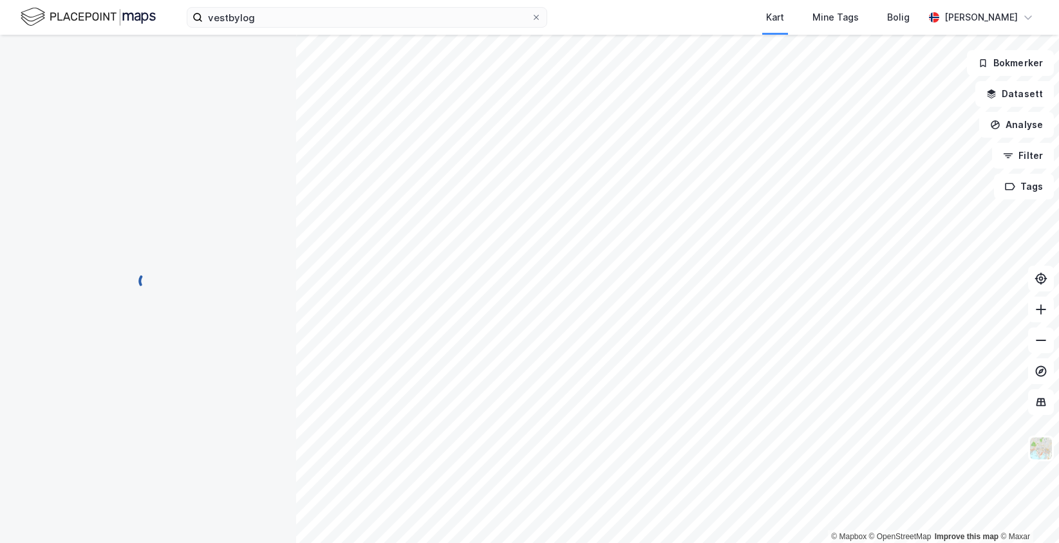
scroll to position [17, 0]
